Goal: Transaction & Acquisition: Purchase product/service

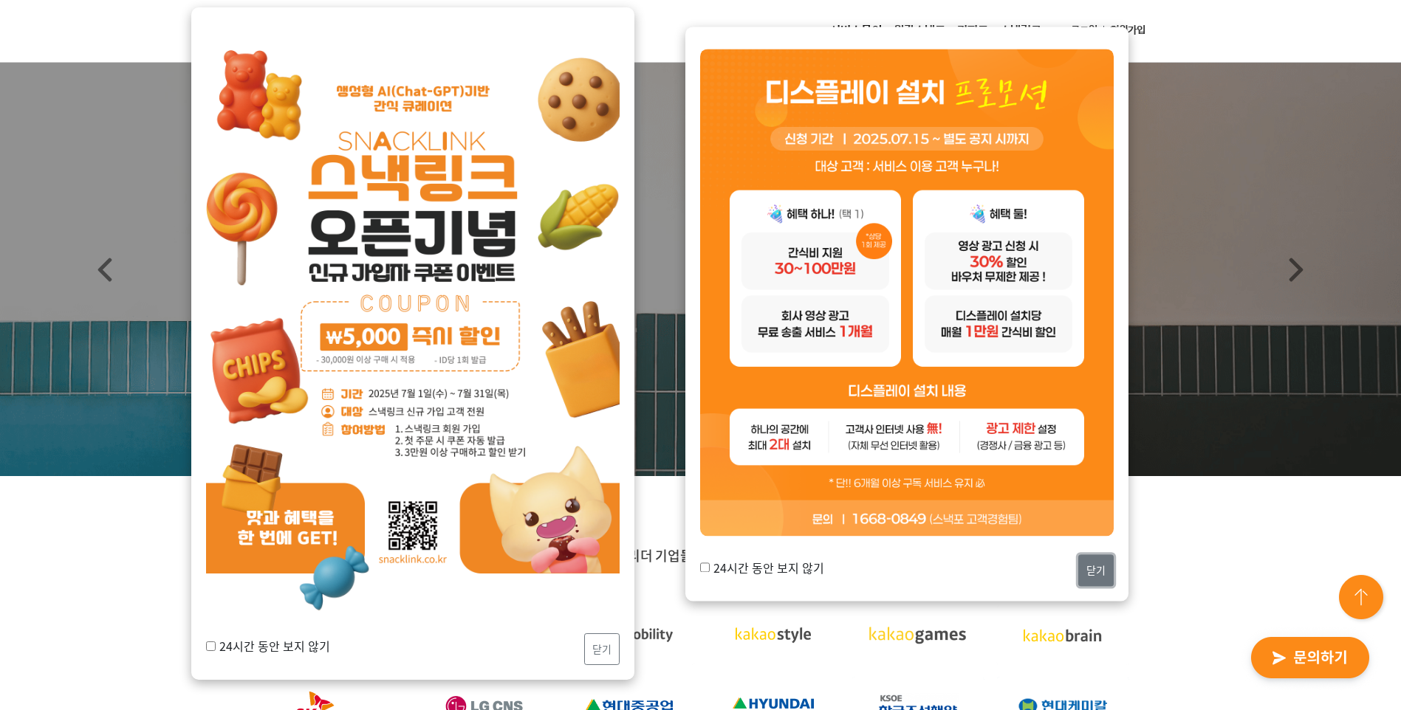
click at [1082, 577] on button "닫기" at bounding box center [1095, 571] width 35 height 32
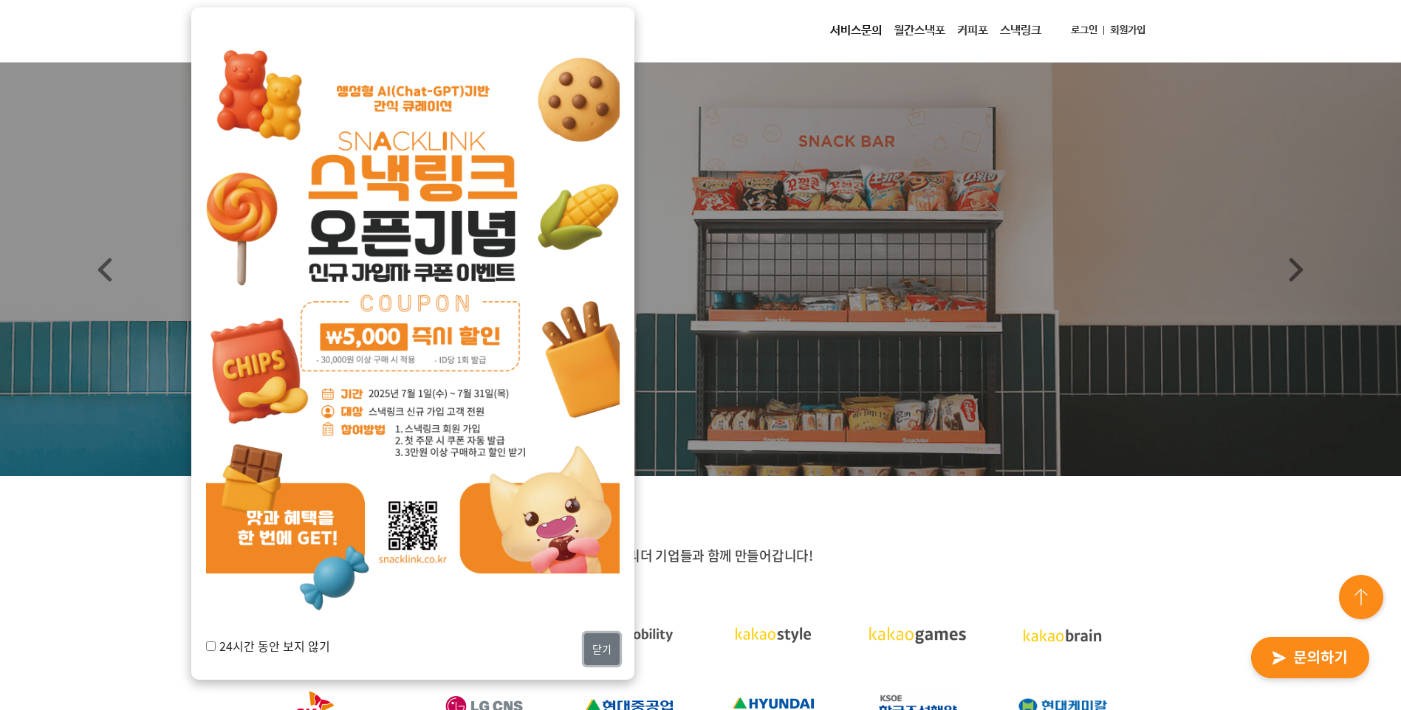
click at [599, 641] on button "닫기" at bounding box center [601, 649] width 35 height 32
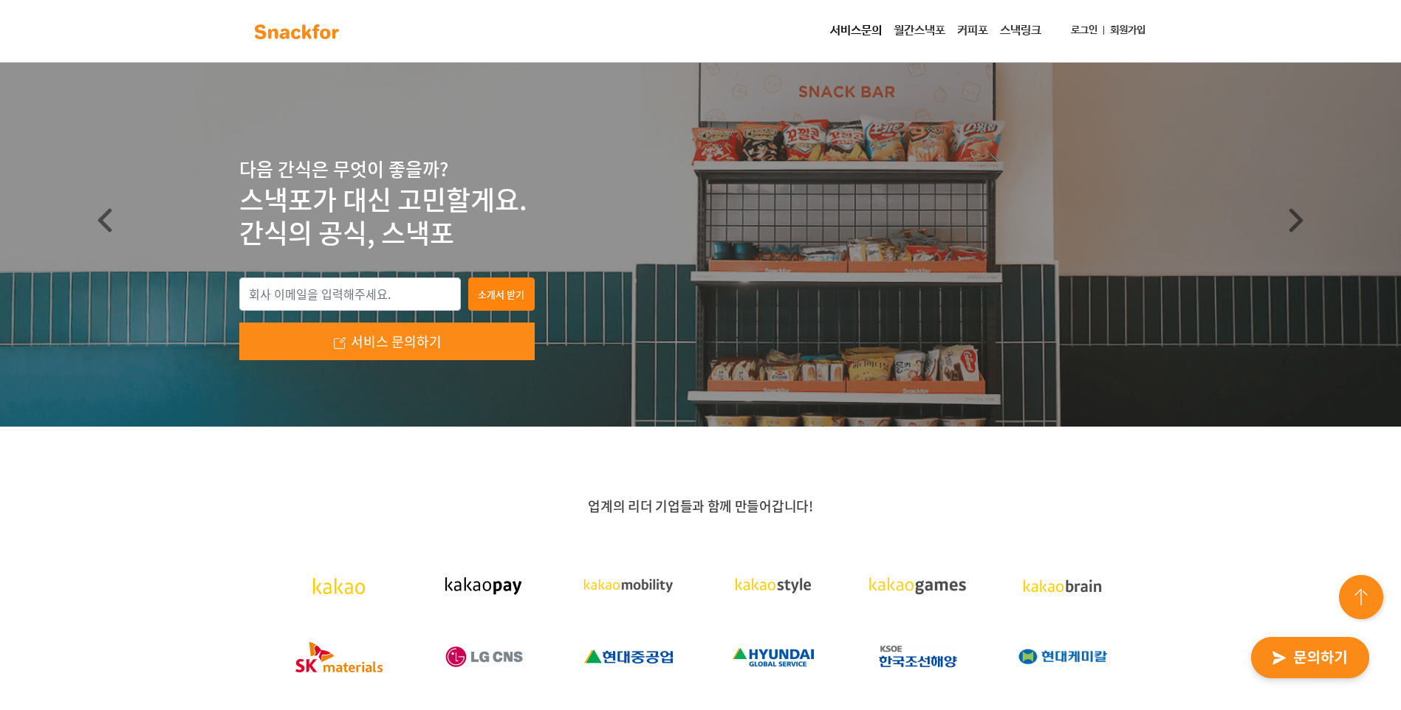
scroll to position [74, 0]
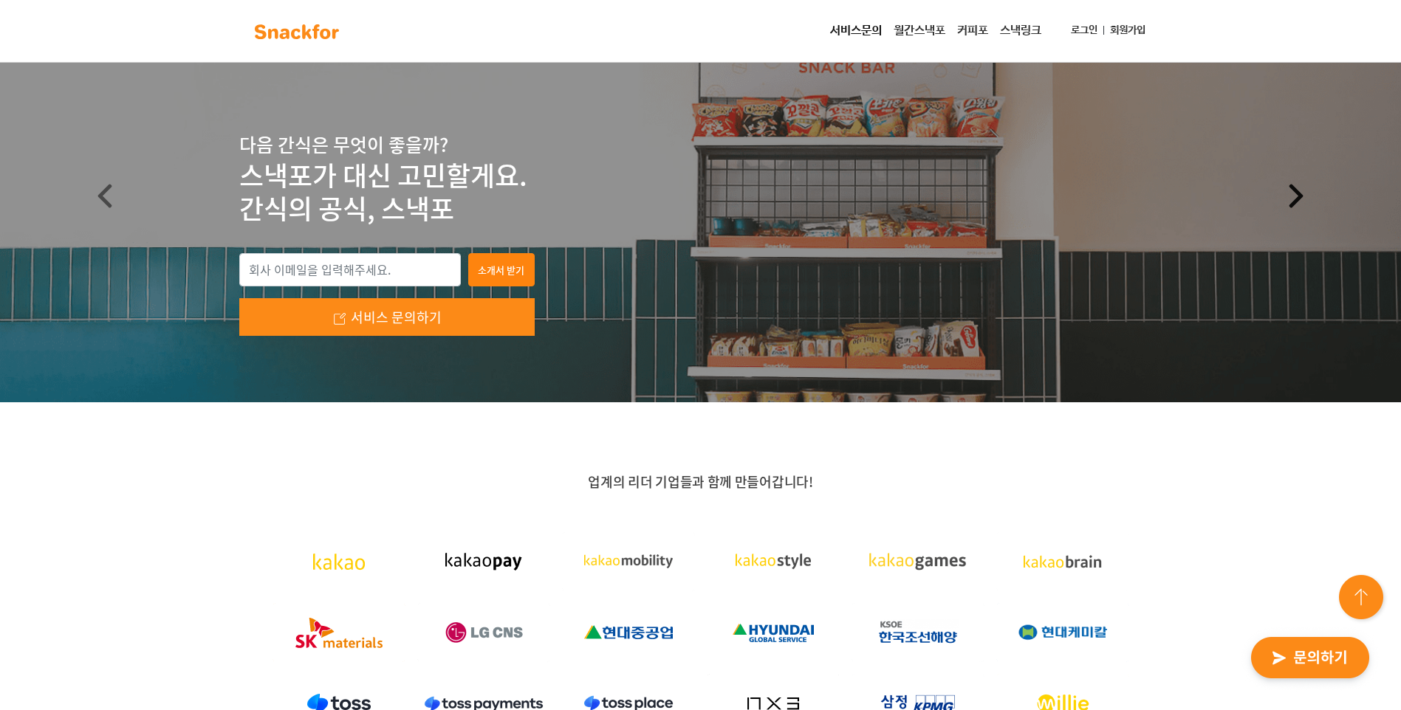
click at [1296, 196] on span at bounding box center [1296, 196] width 24 height 24
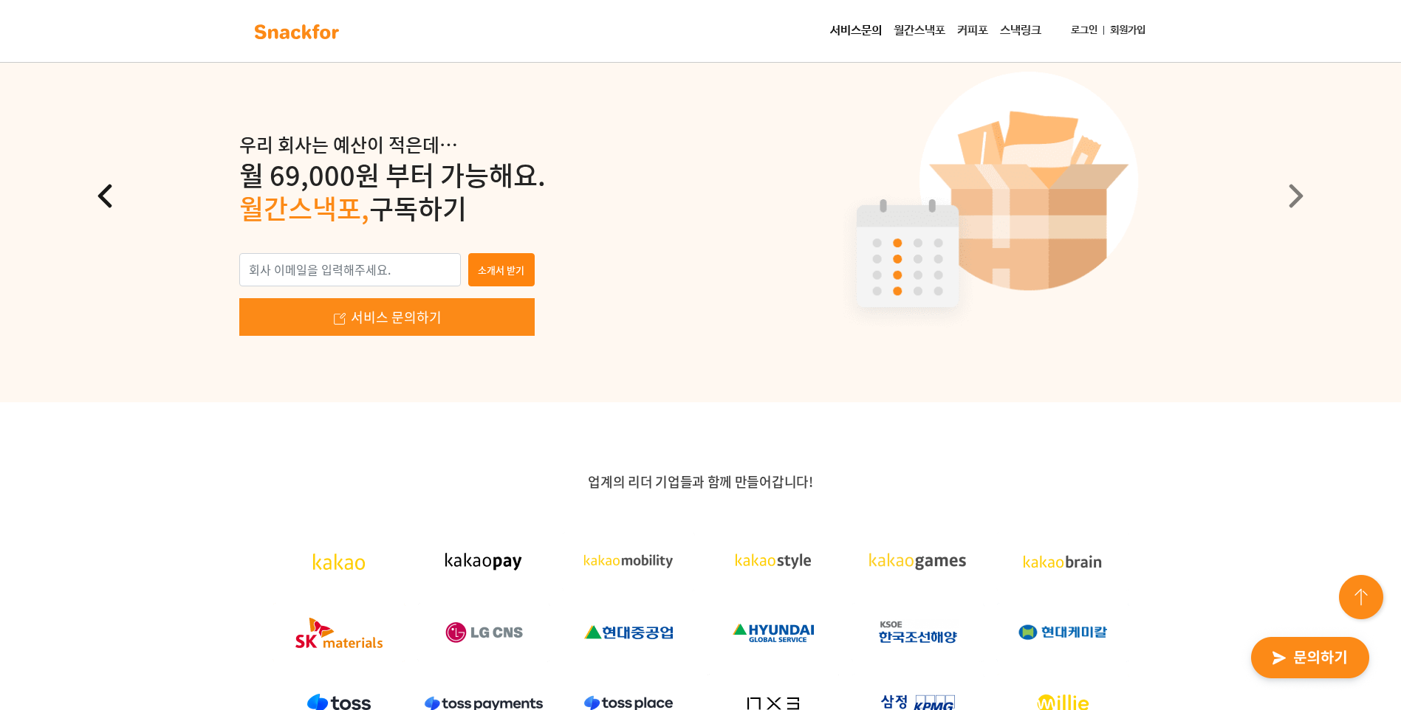
click at [96, 200] on span at bounding box center [105, 196] width 24 height 24
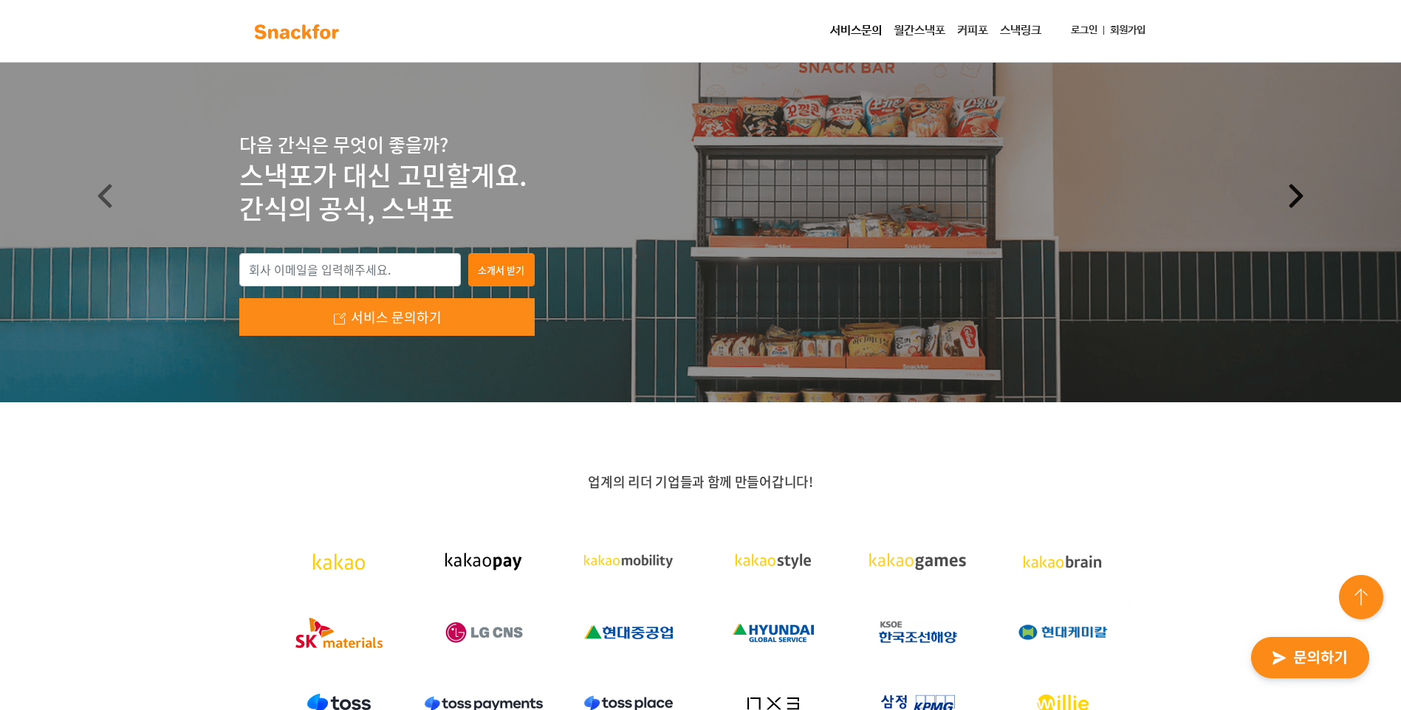
click at [1289, 198] on span at bounding box center [1296, 196] width 24 height 24
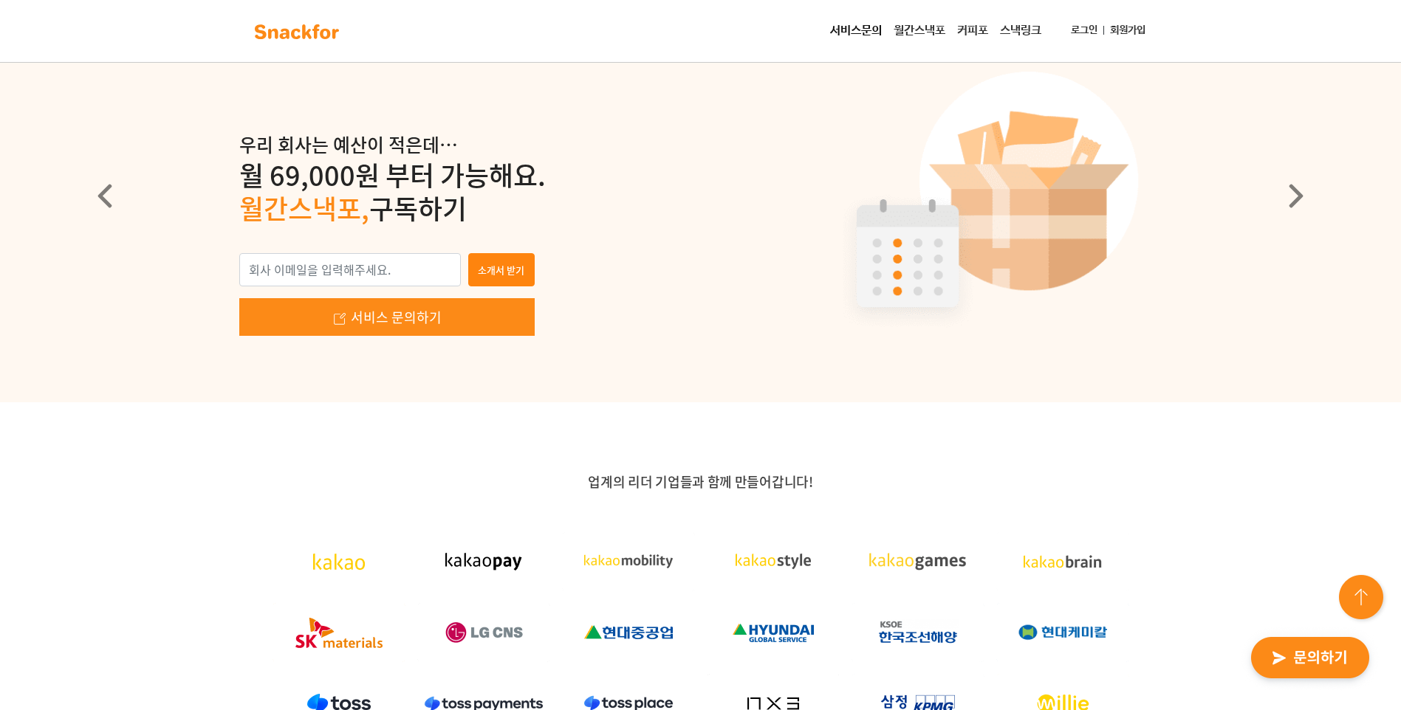
click at [1026, 32] on link "스낵링크" at bounding box center [1020, 31] width 53 height 30
click at [956, 27] on link "커피포" at bounding box center [972, 31] width 43 height 30
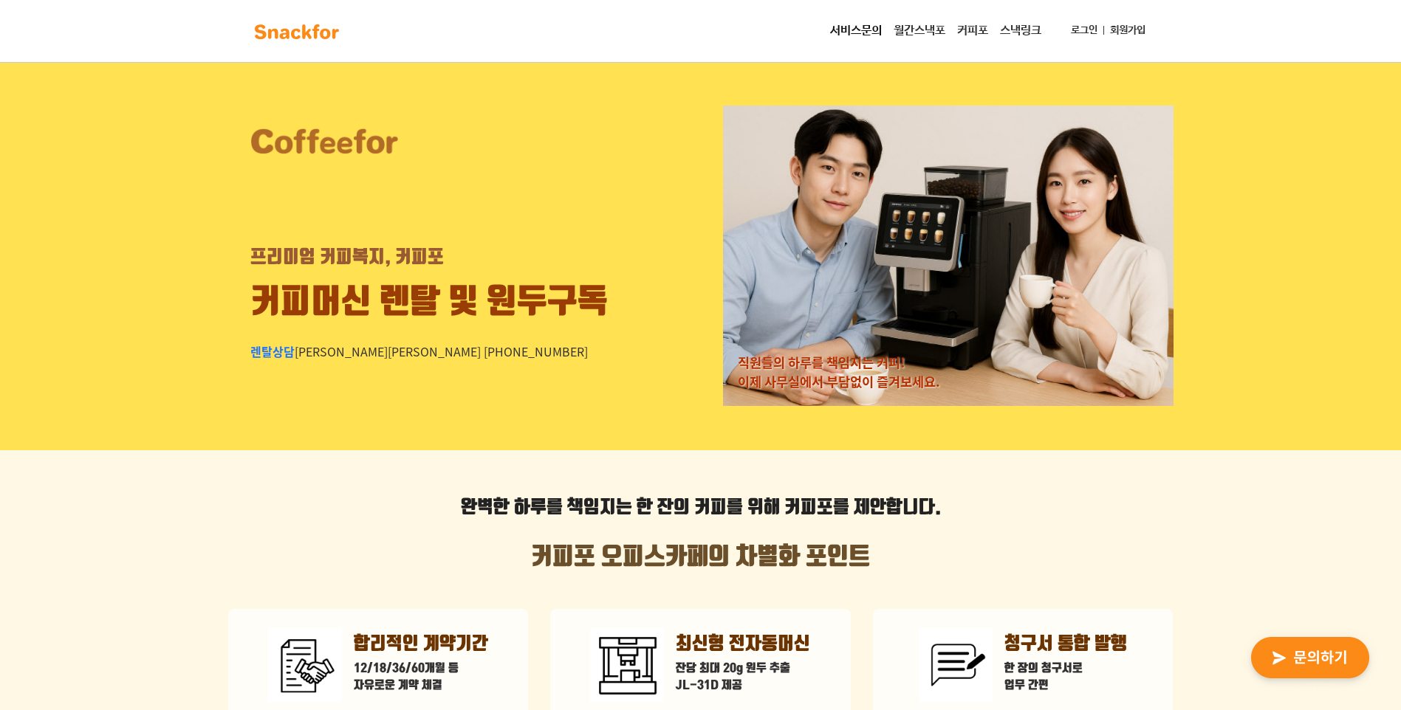
click at [907, 28] on link "월간스낵포" at bounding box center [918, 31] width 63 height 30
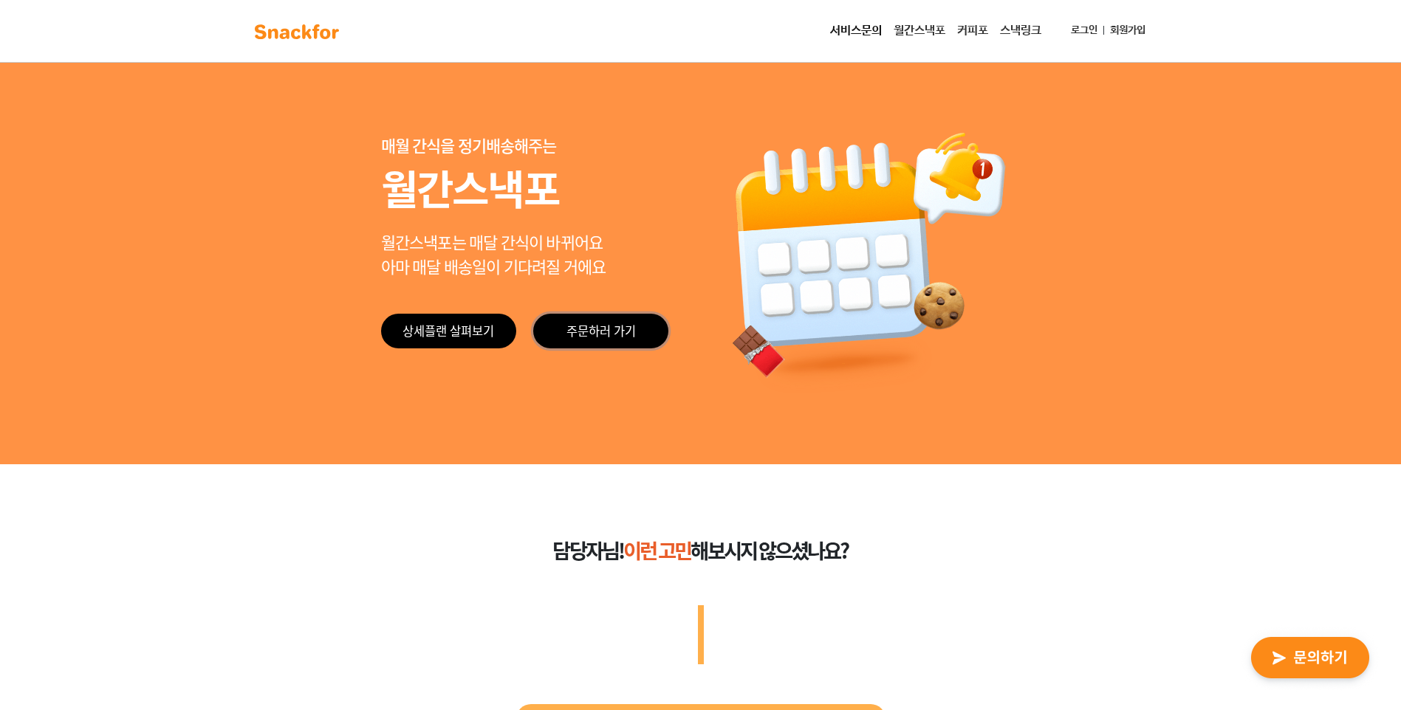
click at [604, 325] on link "주문하러 가기" at bounding box center [600, 331] width 135 height 35
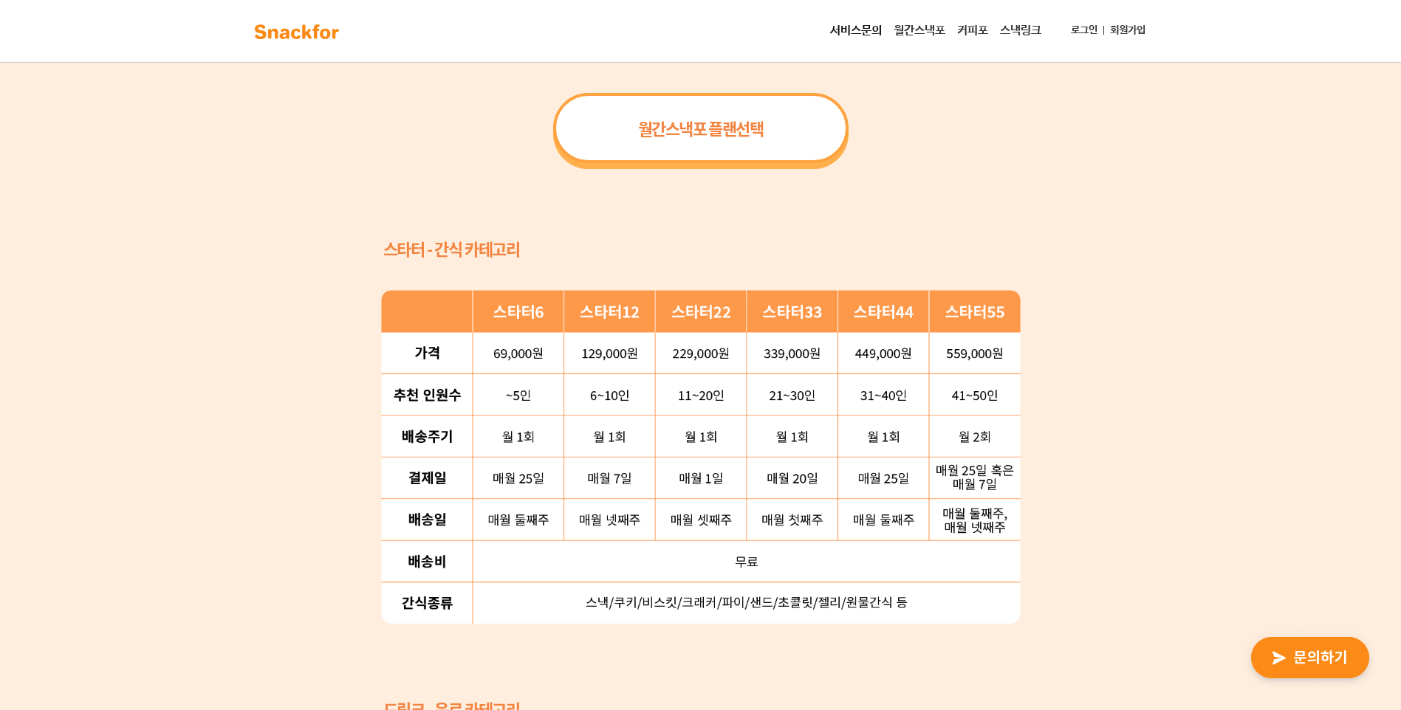
scroll to position [1329, 0]
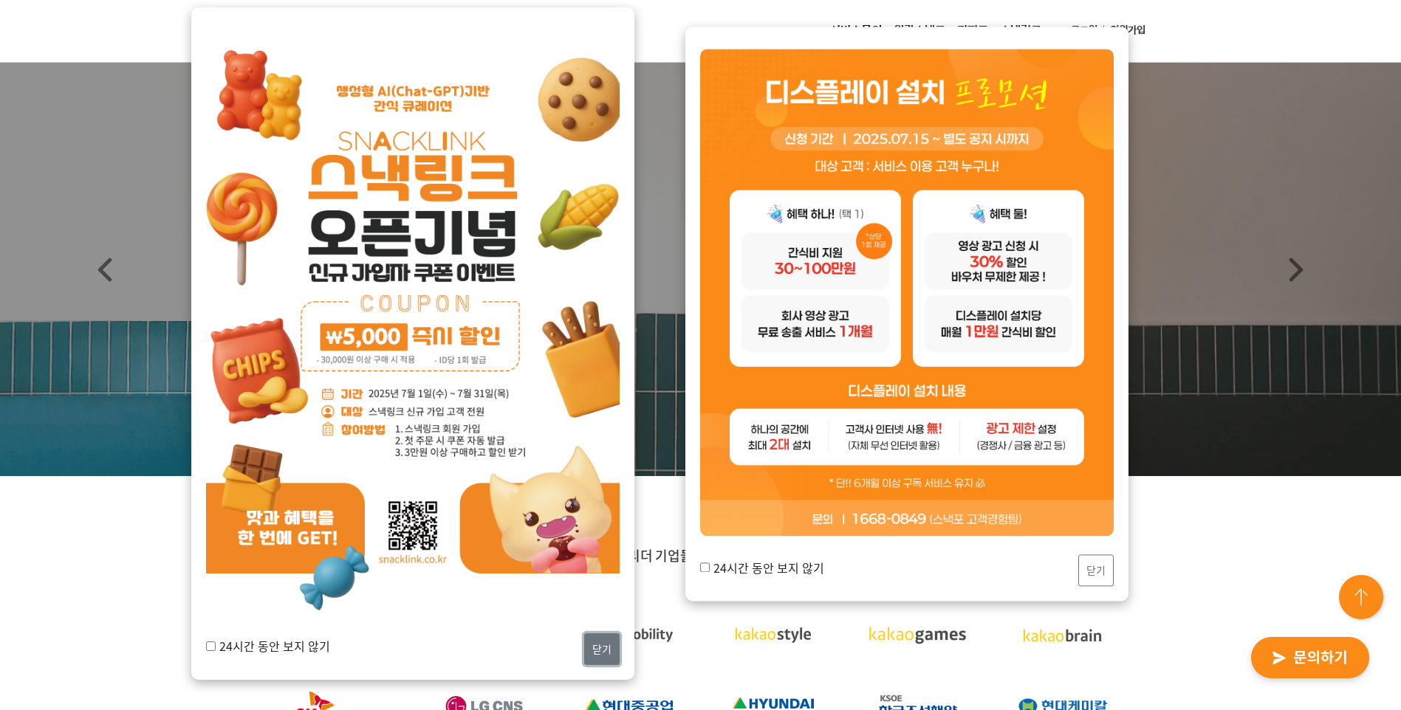
click at [590, 645] on button "닫기" at bounding box center [601, 649] width 35 height 32
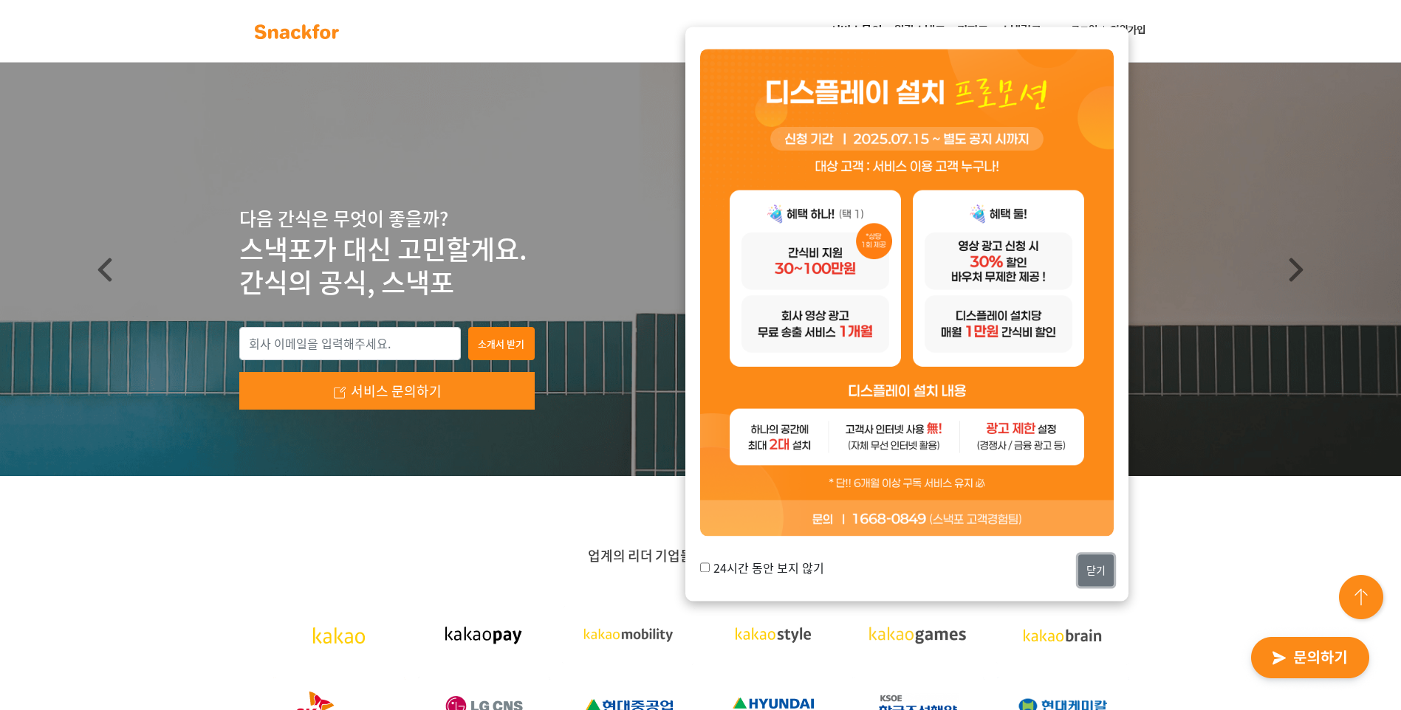
click at [1081, 568] on button "닫기" at bounding box center [1095, 571] width 35 height 32
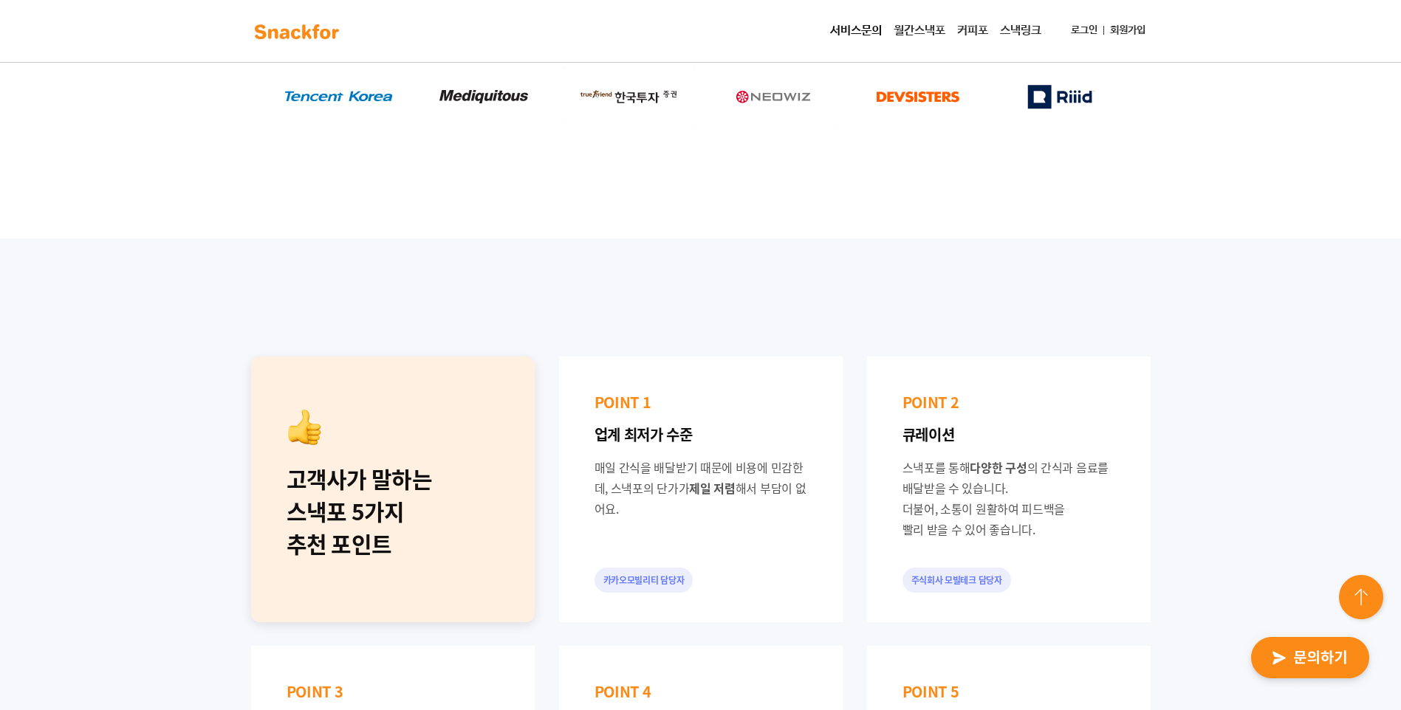
scroll to position [886, 0]
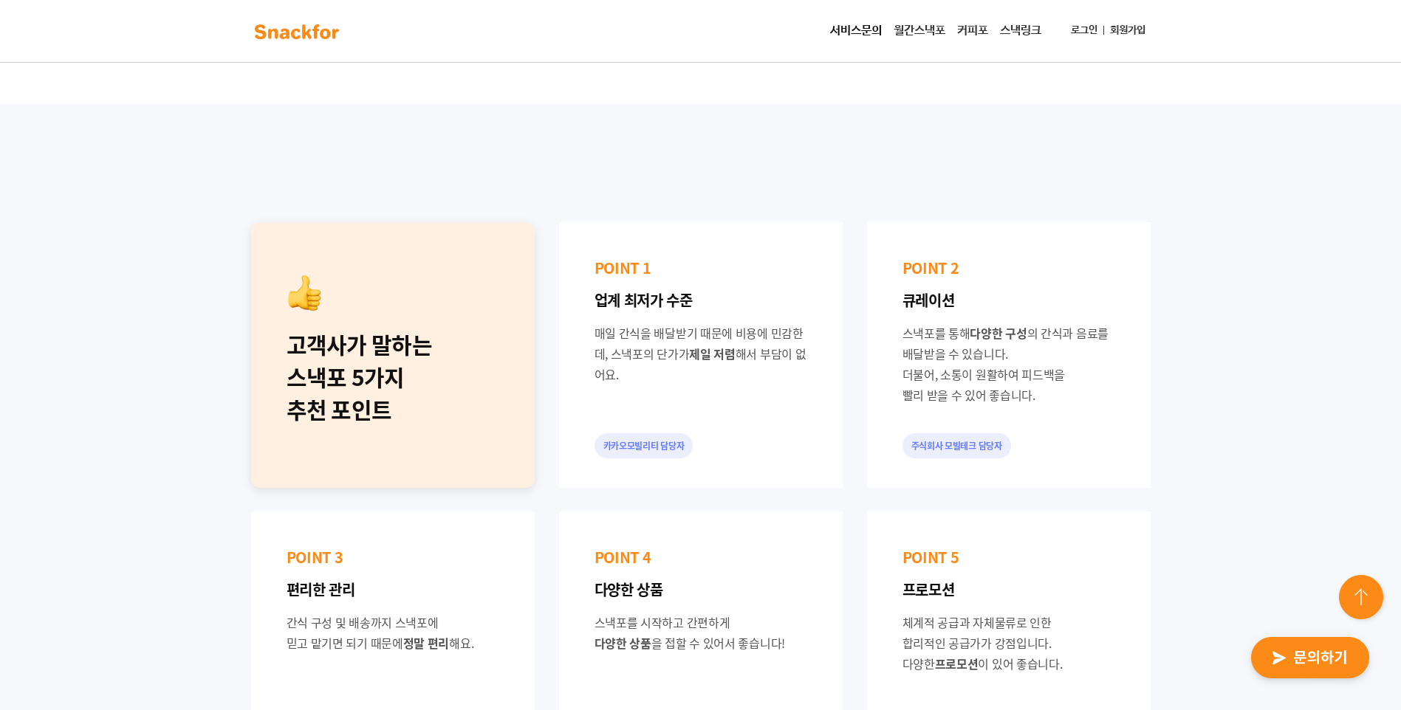
click at [1319, 644] on img "button" at bounding box center [1309, 659] width 145 height 68
